Goal: Task Accomplishment & Management: Manage account settings

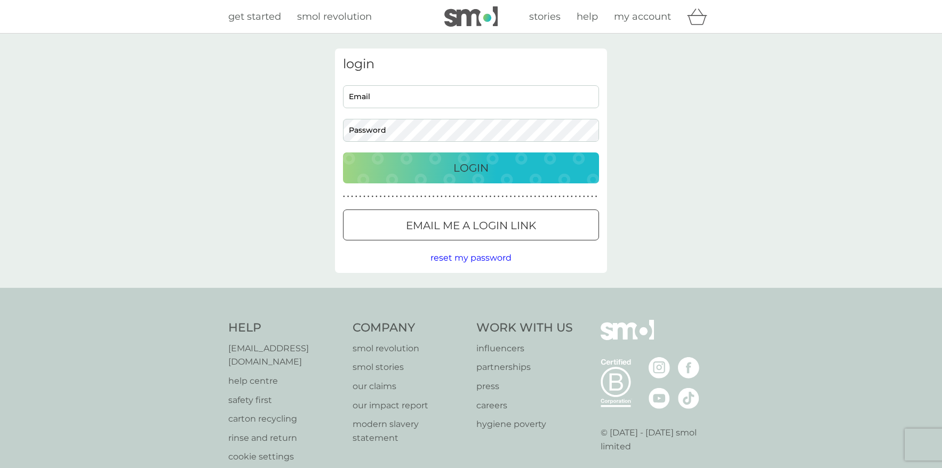
click at [0, 0] on div "Preferences Decline Accept" at bounding box center [0, 0] width 0 height 0
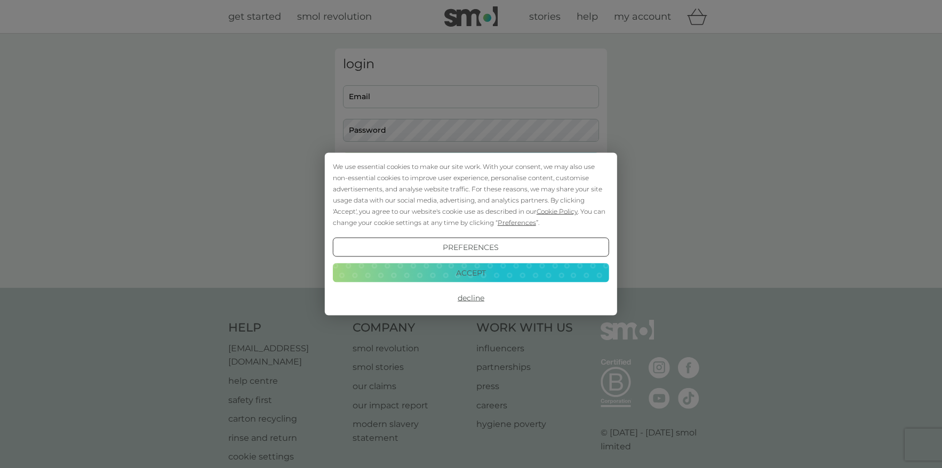
click at [466, 268] on button "Accept" at bounding box center [471, 272] width 276 height 19
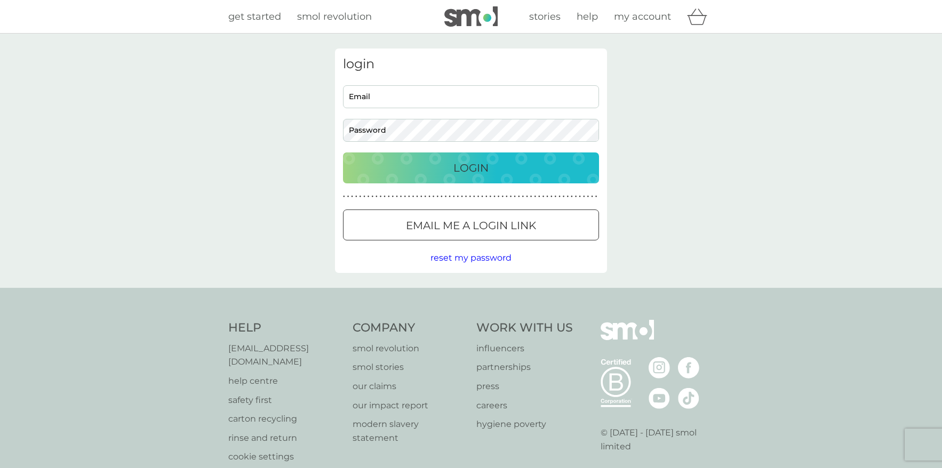
click at [412, 93] on input "Email" at bounding box center [471, 96] width 256 height 23
type input "[EMAIL_ADDRESS][DOMAIN_NAME]"
click at [343, 153] on button "Login" at bounding box center [471, 168] width 256 height 31
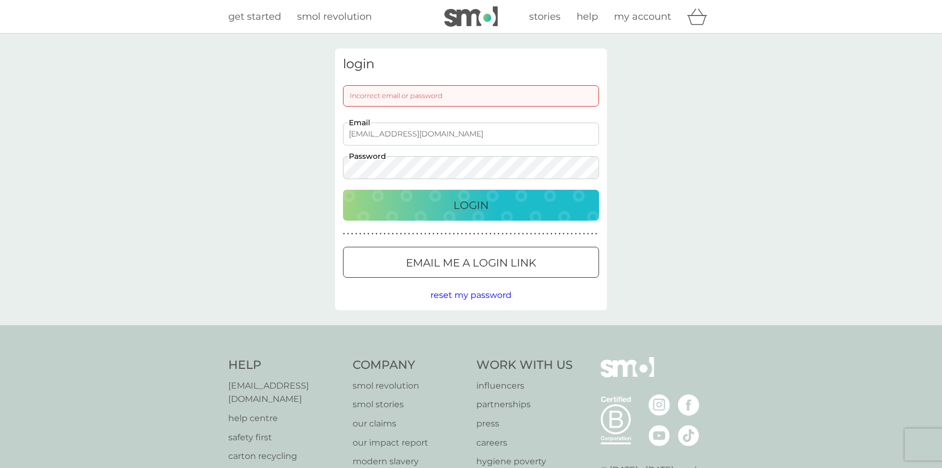
click at [454, 270] on p "Email me a login link" at bounding box center [471, 262] width 130 height 17
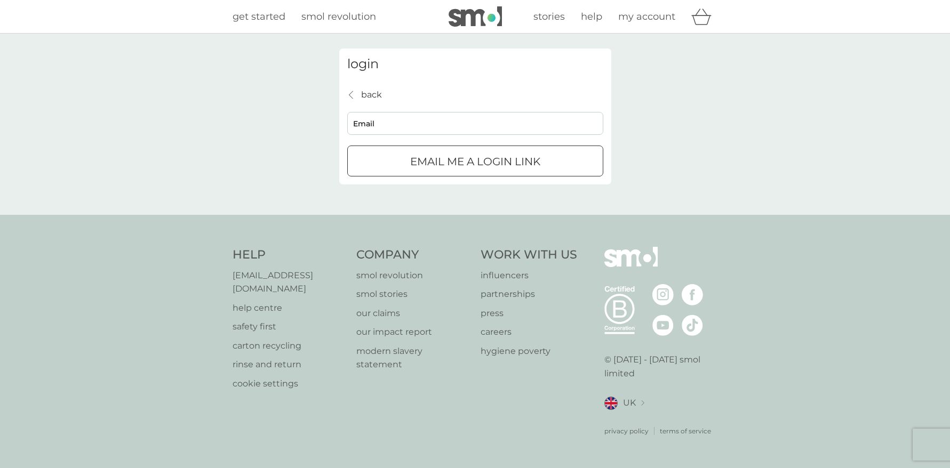
click at [428, 122] on input "Email" at bounding box center [475, 123] width 256 height 23
type input "[EMAIL_ADDRESS][DOMAIN_NAME]"
click at [433, 162] on p "Email me a login link" at bounding box center [475, 161] width 130 height 17
